Goal: Task Accomplishment & Management: Manage account settings

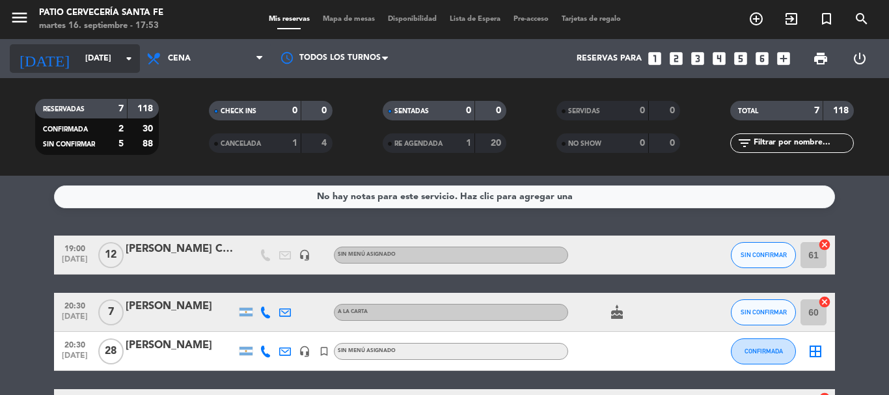
click at [128, 66] on div "[DATE] [DATE] arrow_drop_down" at bounding box center [75, 58] width 130 height 29
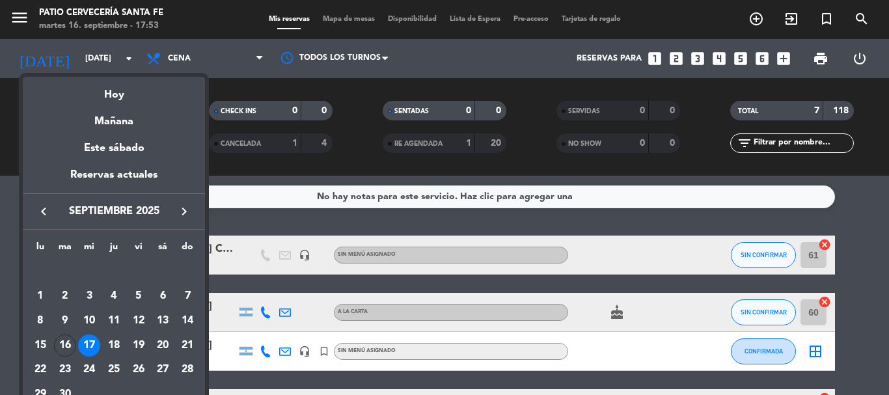
click at [110, 96] on div "Hoy" at bounding box center [114, 90] width 182 height 27
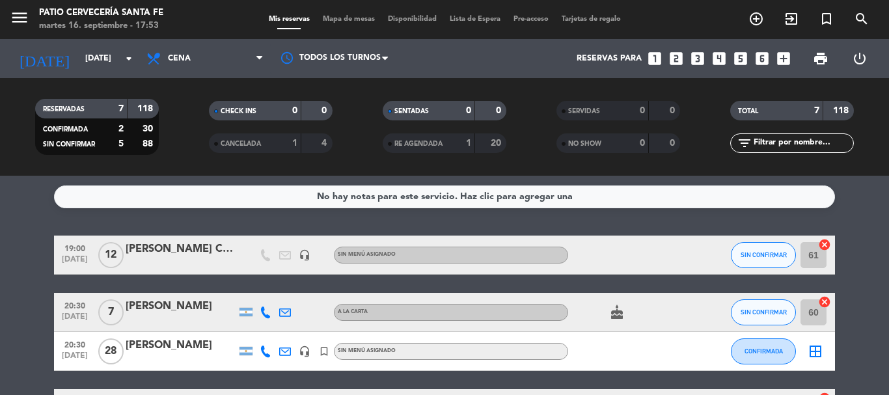
type input "[DATE]"
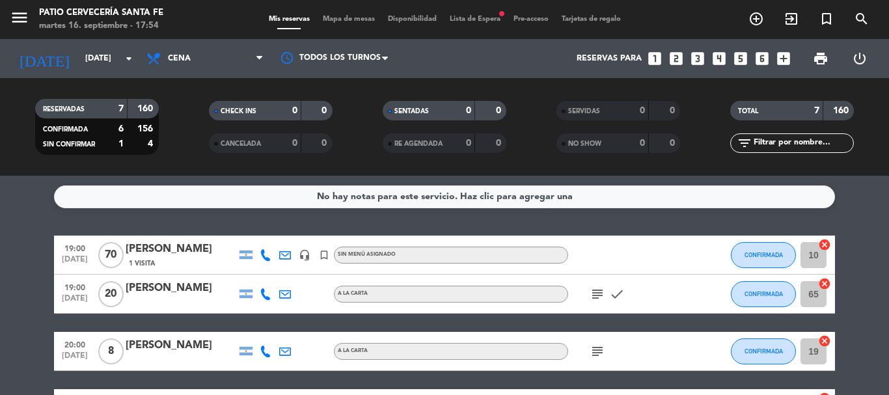
click at [594, 299] on icon "subject" at bounding box center [597, 294] width 16 height 16
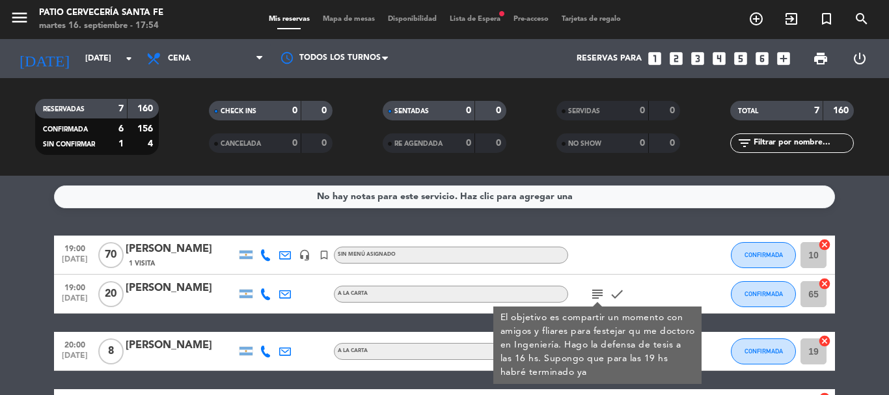
click at [599, 220] on div "No hay notas para este servicio. Haz clic para agregar una 19:00 [DATE] [PERSON…" at bounding box center [444, 285] width 889 height 219
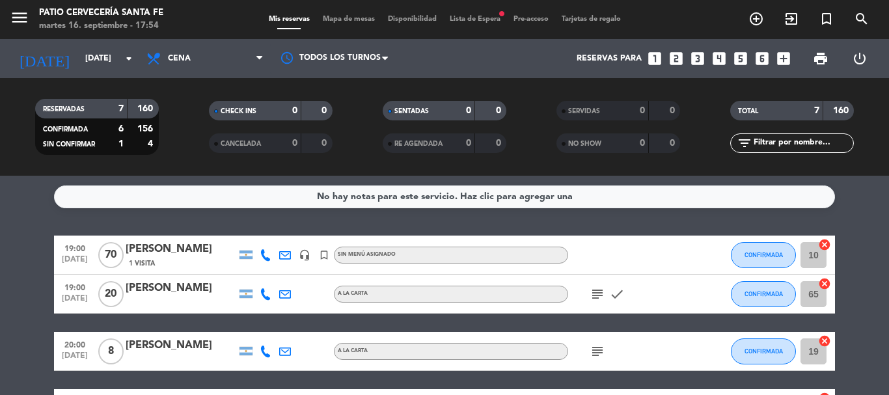
click at [595, 297] on icon "subject" at bounding box center [597, 294] width 16 height 16
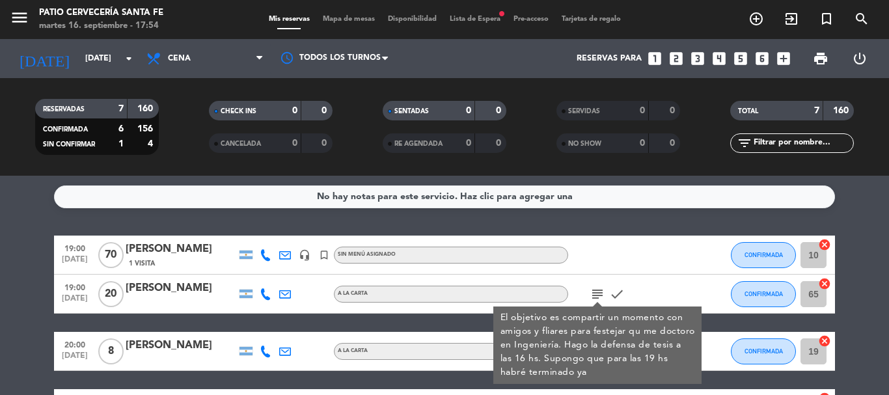
scroll to position [65, 0]
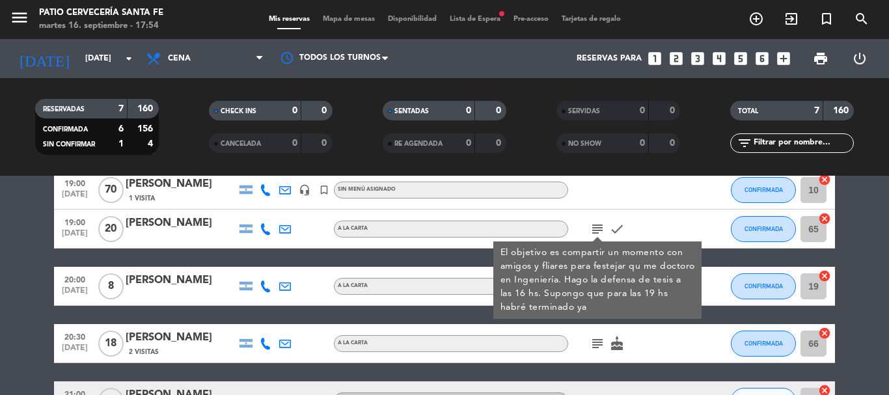
click at [462, 311] on div "19:00 [DATE] [PERSON_NAME] 1 Visita headset_mic turned_in_not Sin menú asignado…" at bounding box center [444, 334] width 781 height 328
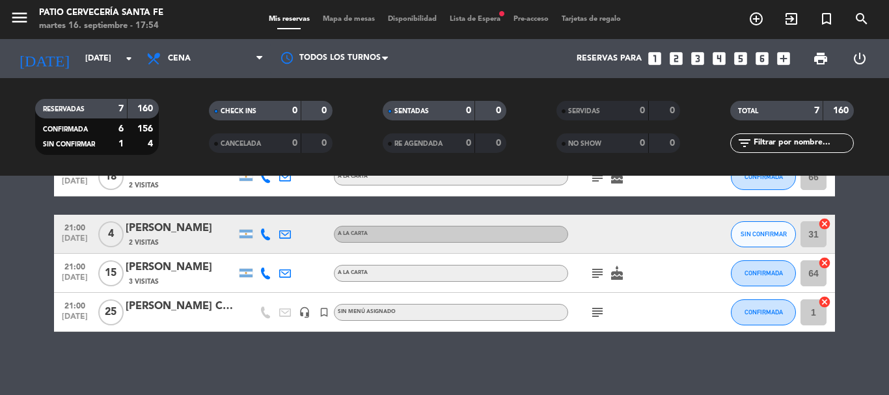
scroll to position [234, 0]
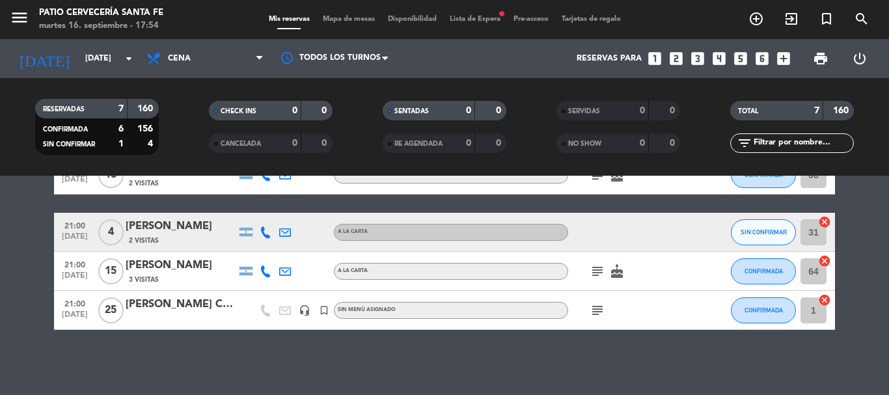
click at [597, 314] on icon "subject" at bounding box center [597, 311] width 16 height 16
click at [616, 353] on div "No hay notas para este servicio. Haz clic para agregar una 19:00 [DATE] [PERSON…" at bounding box center [444, 285] width 889 height 219
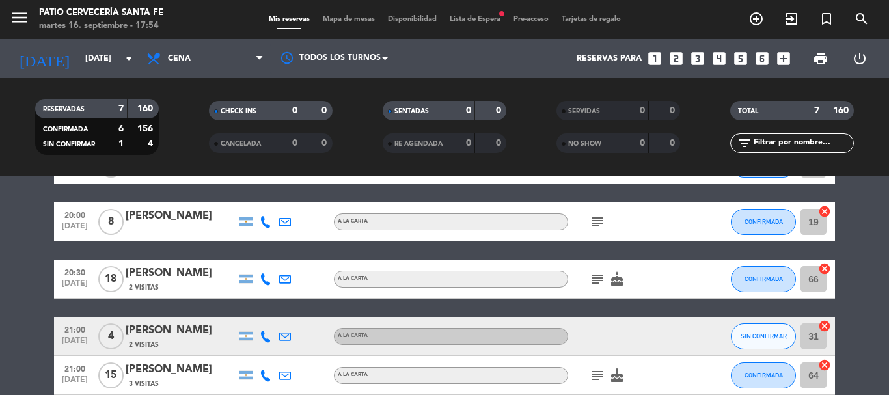
scroll to position [130, 0]
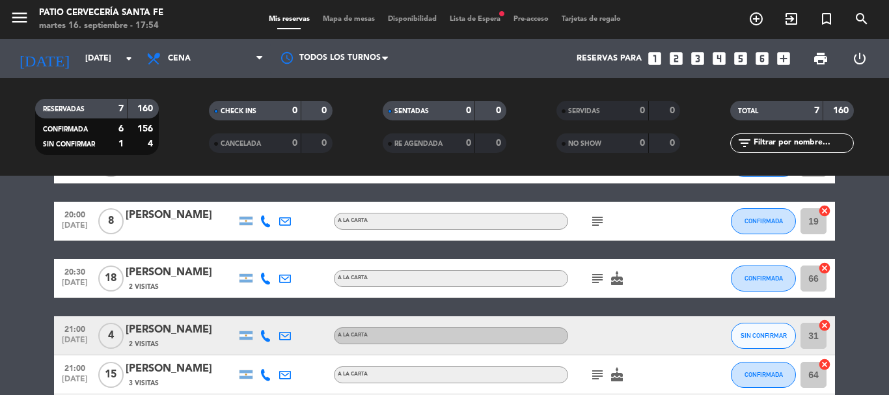
click at [595, 282] on icon "subject" at bounding box center [597, 279] width 16 height 16
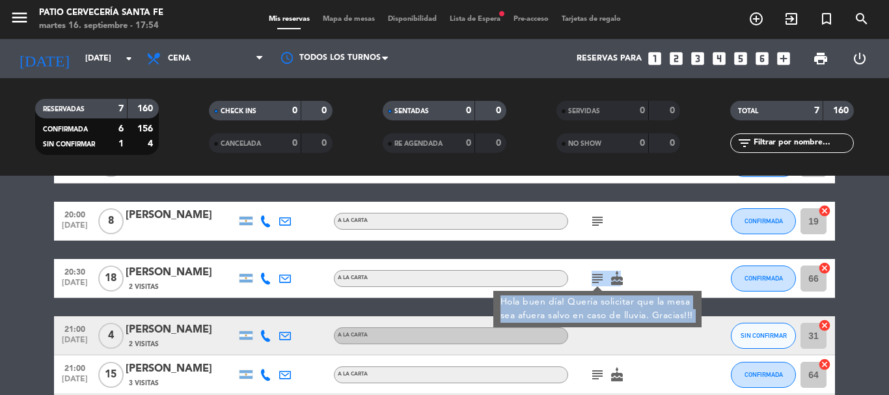
click at [595, 282] on icon "subject" at bounding box center [597, 279] width 16 height 16
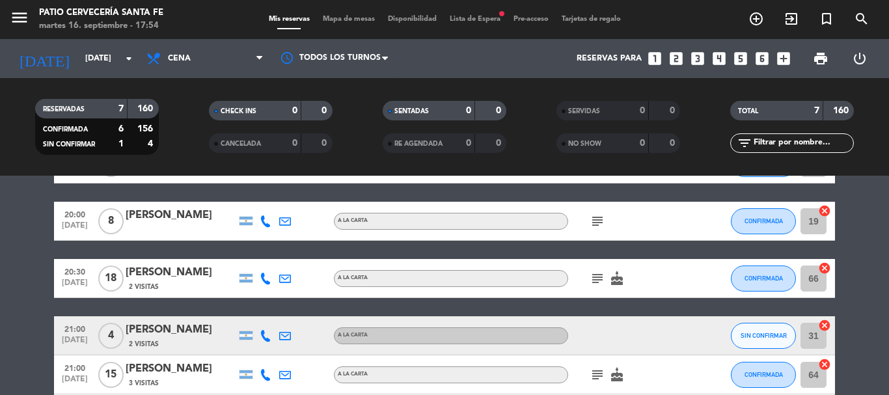
click at [597, 276] on icon "subject" at bounding box center [597, 279] width 16 height 16
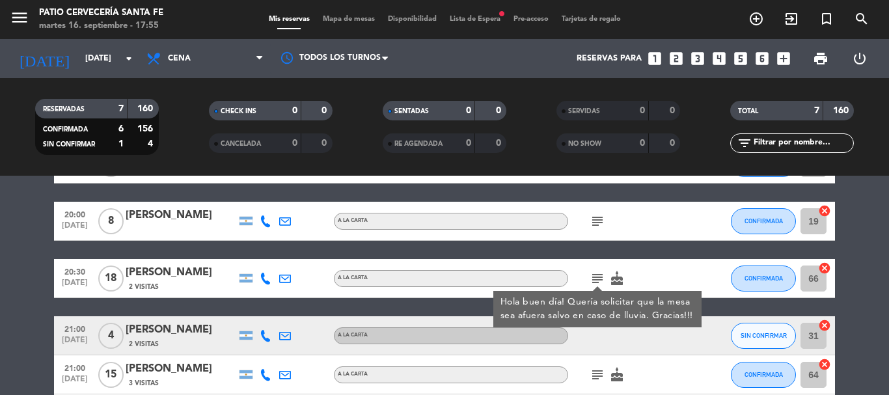
click at [446, 308] on div "19:00 [DATE] [PERSON_NAME] 1 Visita headset_mic turned_in_not Sin menú asignado…" at bounding box center [444, 269] width 781 height 328
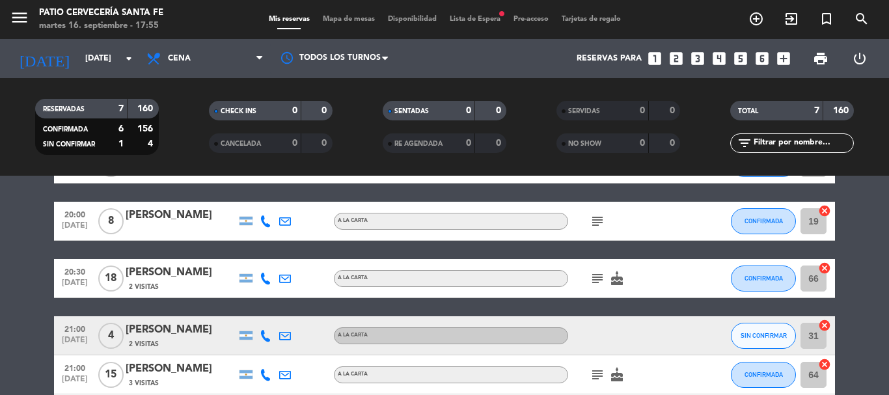
click at [446, 308] on div "19:00 [DATE] [PERSON_NAME] 1 Visita headset_mic turned_in_not Sin menú asignado…" at bounding box center [444, 269] width 781 height 328
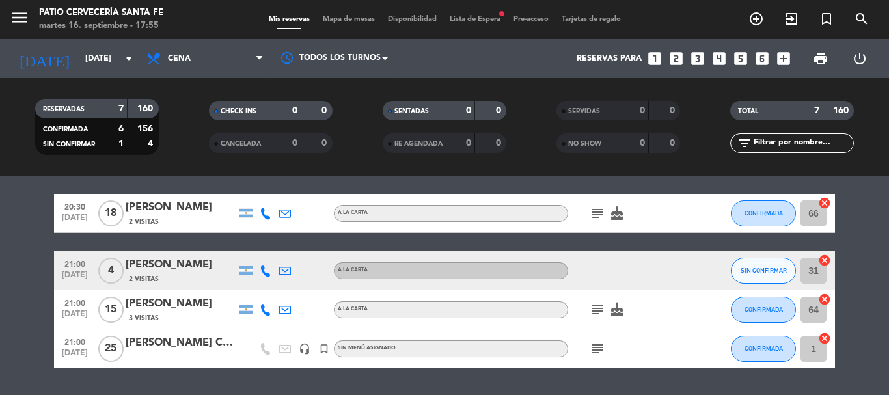
scroll to position [234, 0]
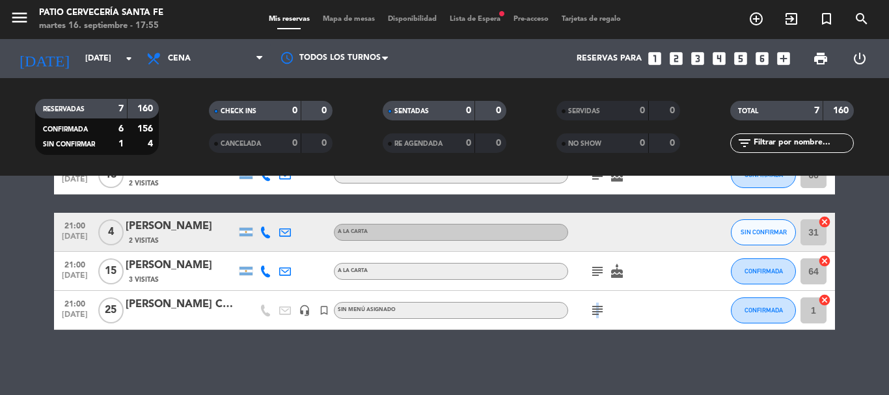
click at [596, 316] on icon "subject" at bounding box center [597, 311] width 16 height 16
click at [595, 350] on div "No hay notas para este servicio. Haz clic para agregar una 19:00 [DATE] [PERSON…" at bounding box center [444, 285] width 889 height 219
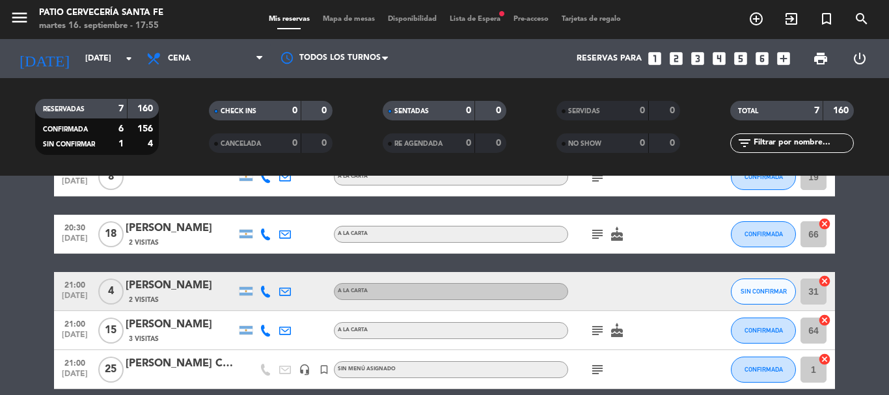
scroll to position [195, 0]
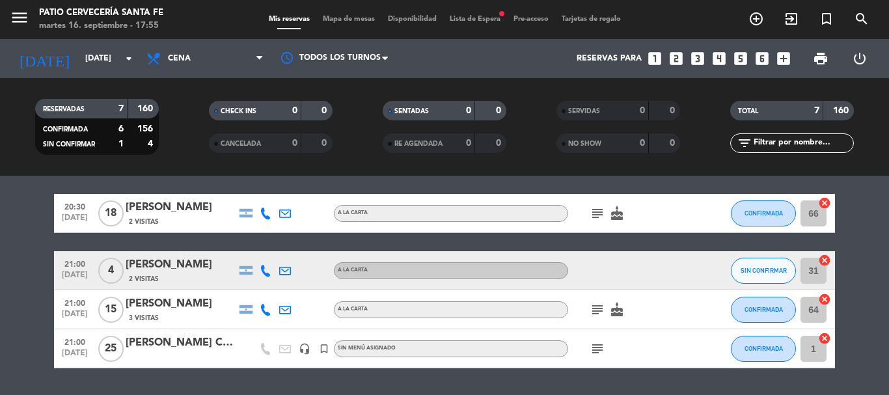
click at [593, 355] on icon "subject" at bounding box center [597, 349] width 16 height 16
click at [596, 380] on div "No hay notas para este servicio. Haz clic para agregar una 19:00 [DATE] [PERSON…" at bounding box center [444, 285] width 889 height 219
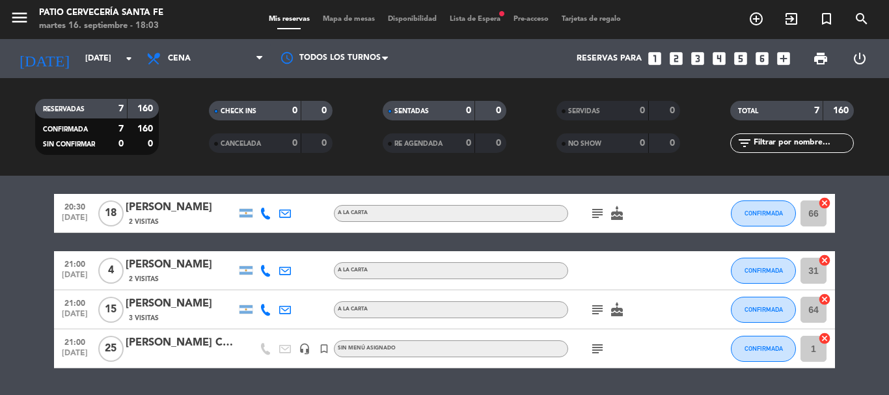
click at [591, 213] on icon "subject" at bounding box center [597, 214] width 16 height 16
